Goal: Check status: Check status

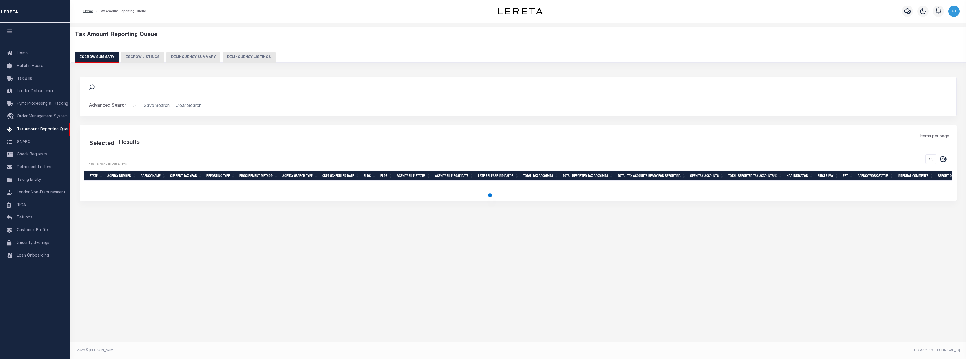
click at [205, 59] on button "Delinquency Summary" at bounding box center [194, 57] width 54 height 11
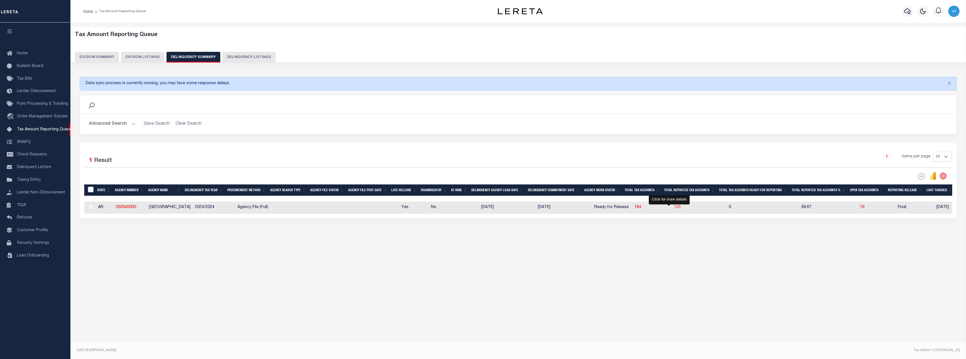
click at [674, 209] on span "165" at bounding box center [677, 207] width 7 height 4
select select "100"
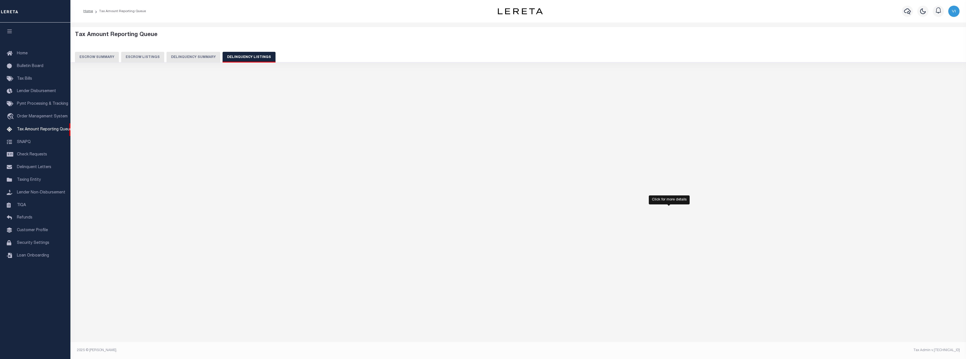
select select "100"
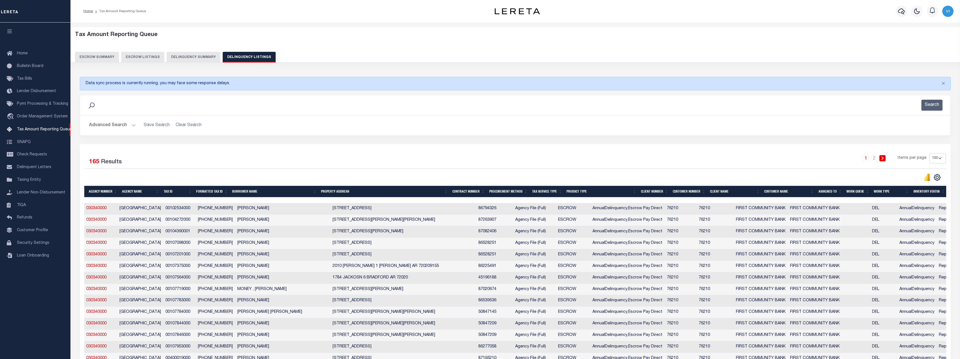
click at [202, 56] on button "Delinquency Summary" at bounding box center [194, 57] width 54 height 11
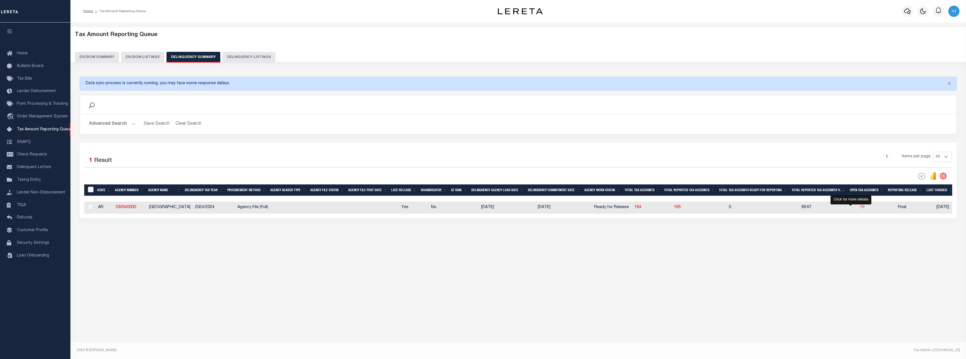
click at [860, 208] on span "19" at bounding box center [862, 207] width 5 height 4
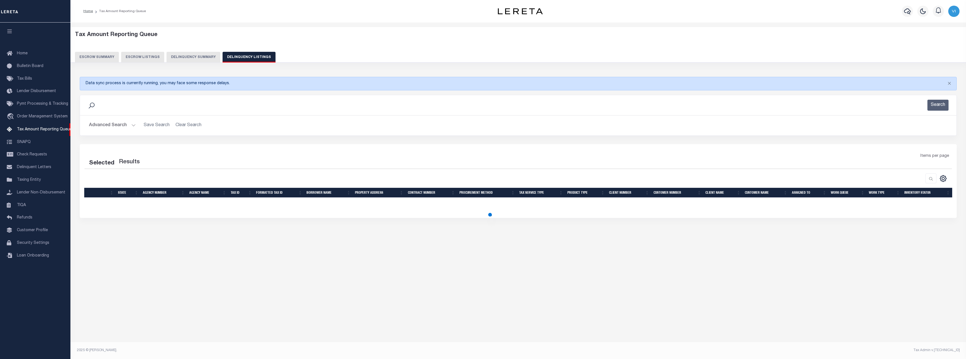
select select "100"
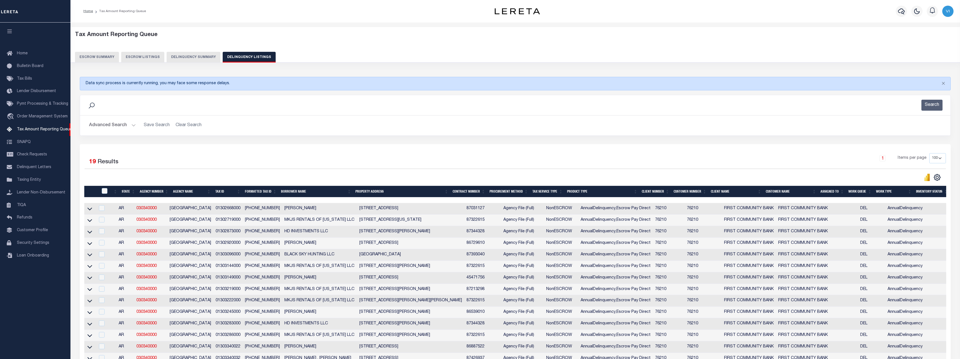
click at [201, 56] on button "Delinquency Summary" at bounding box center [194, 57] width 54 height 11
